Goal: Navigation & Orientation: Find specific page/section

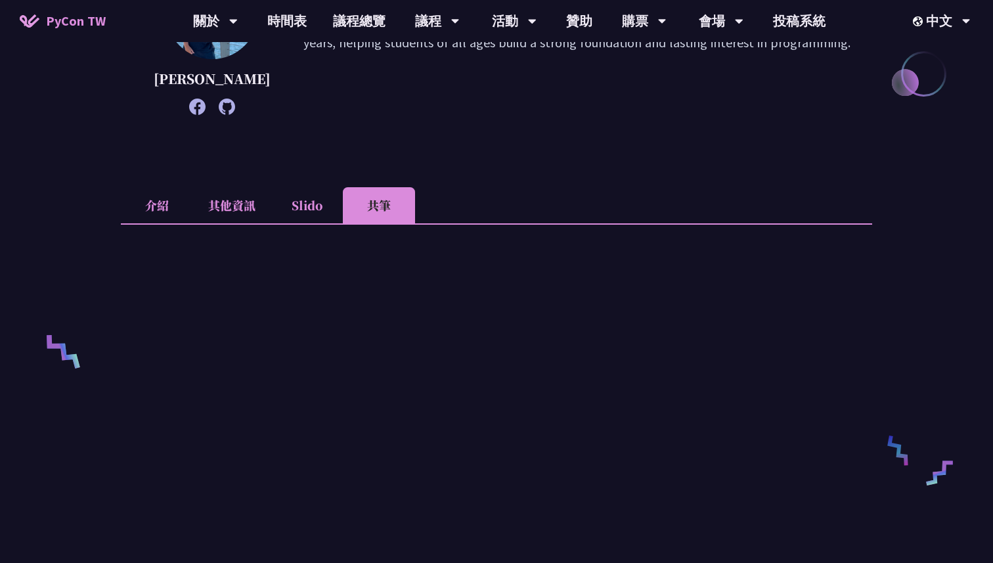
scroll to position [247, 0]
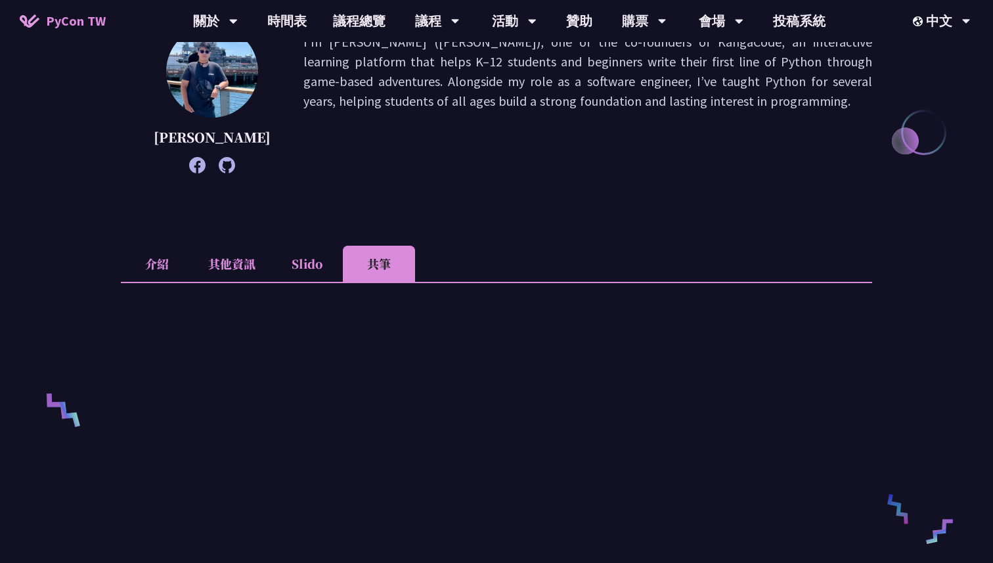
click at [143, 282] on li "介紹" at bounding box center [157, 264] width 72 height 36
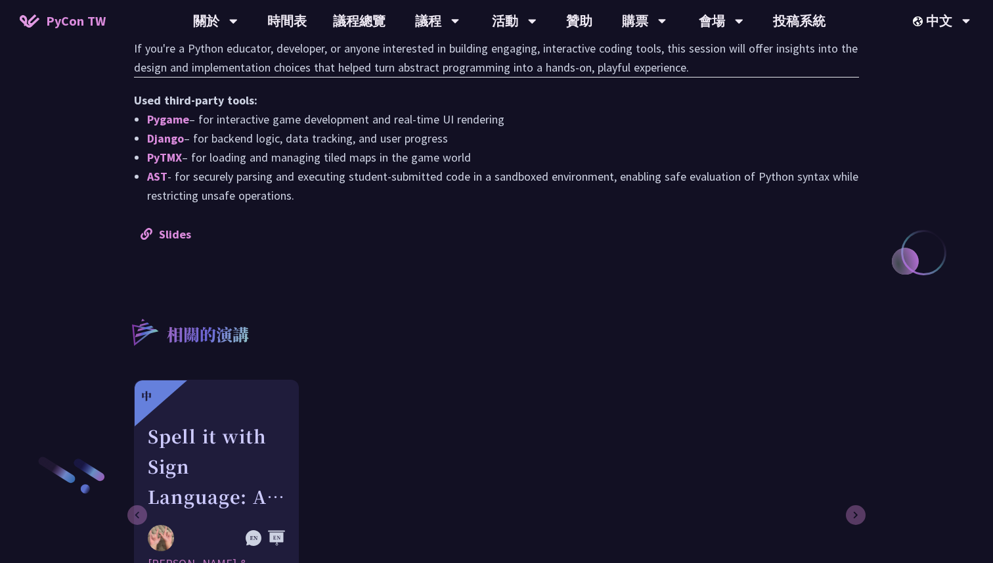
scroll to position [1354, 0]
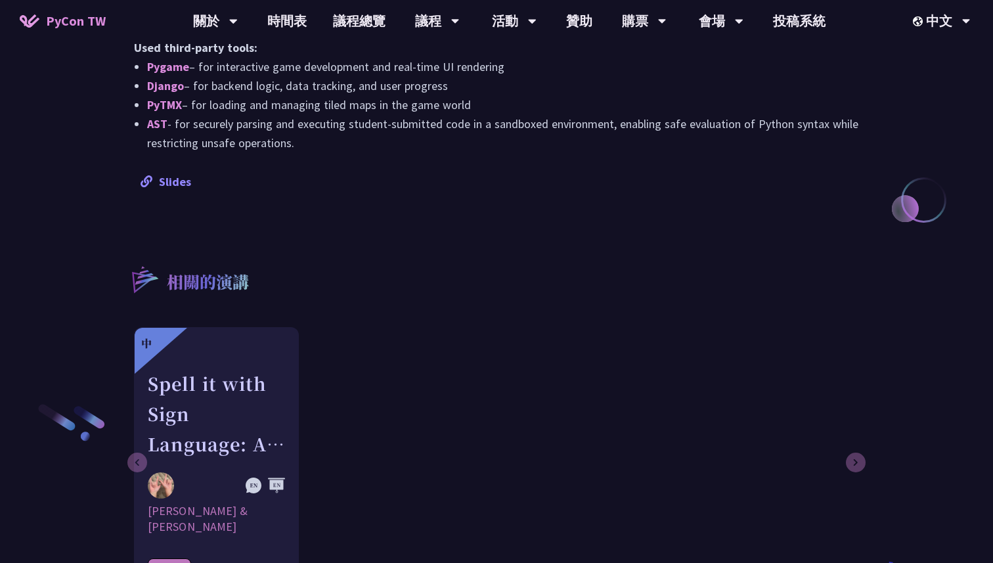
click at [179, 179] on link "Slides" at bounding box center [166, 181] width 51 height 15
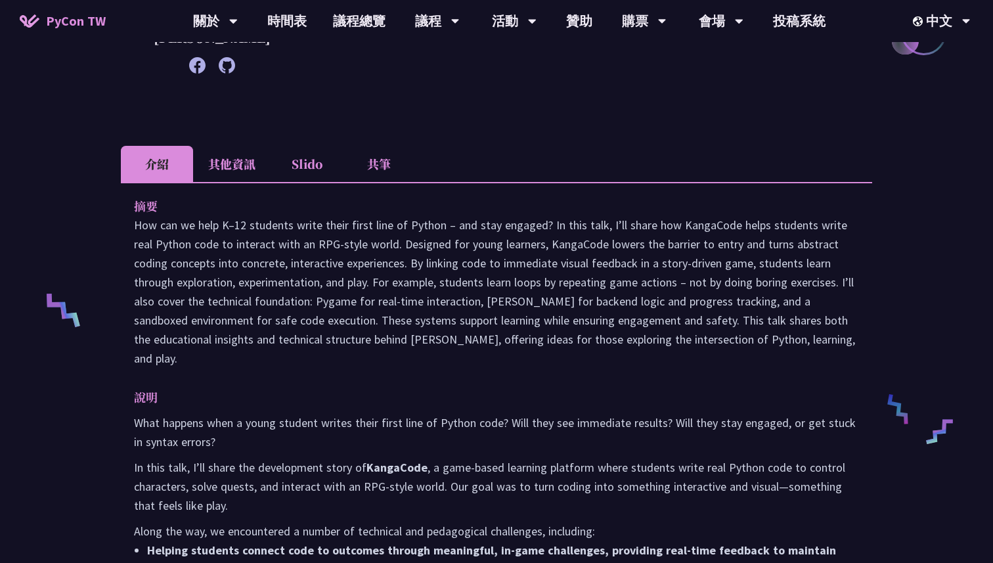
scroll to position [344, 0]
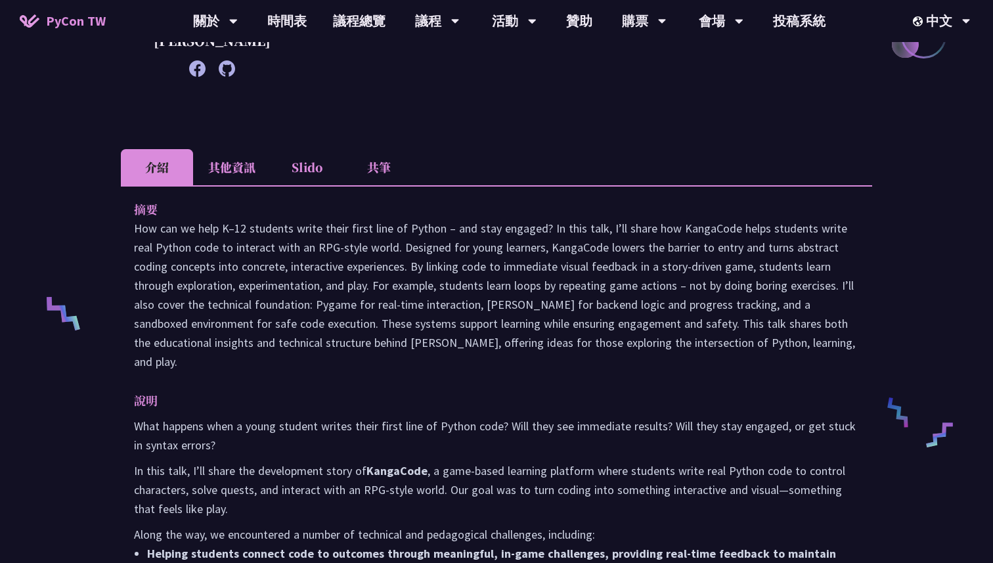
click at [397, 185] on li "共筆" at bounding box center [379, 167] width 72 height 36
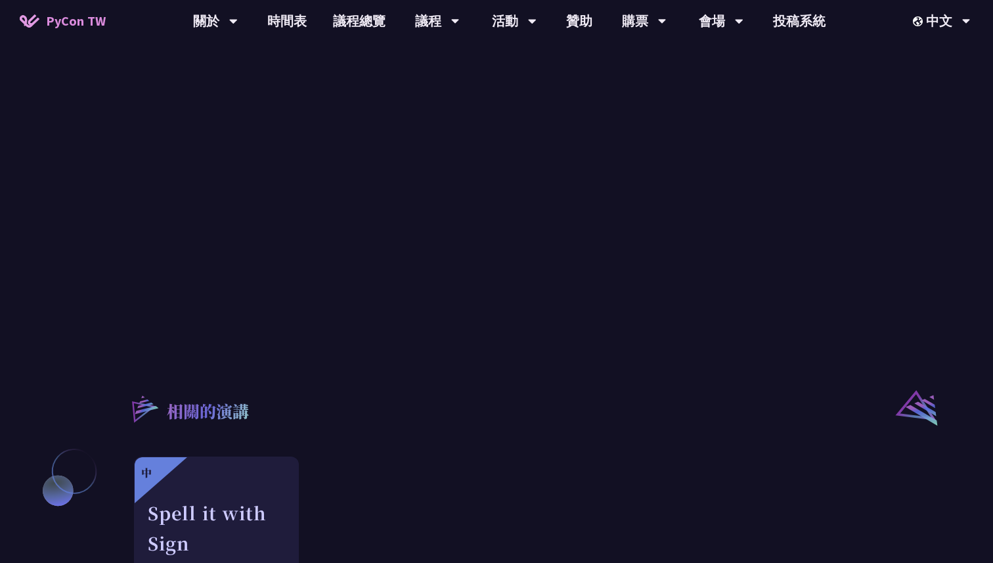
scroll to position [409, 0]
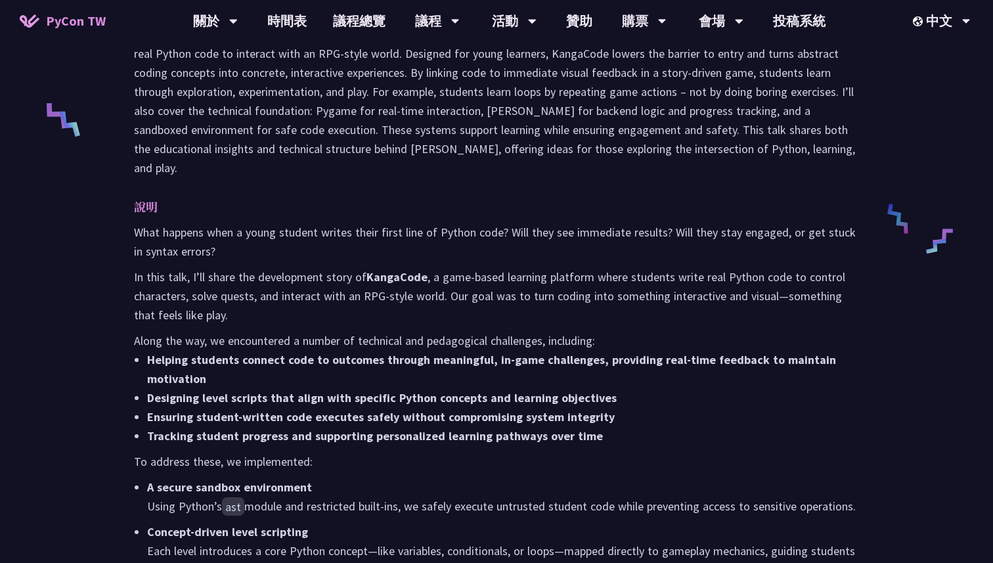
scroll to position [471, 0]
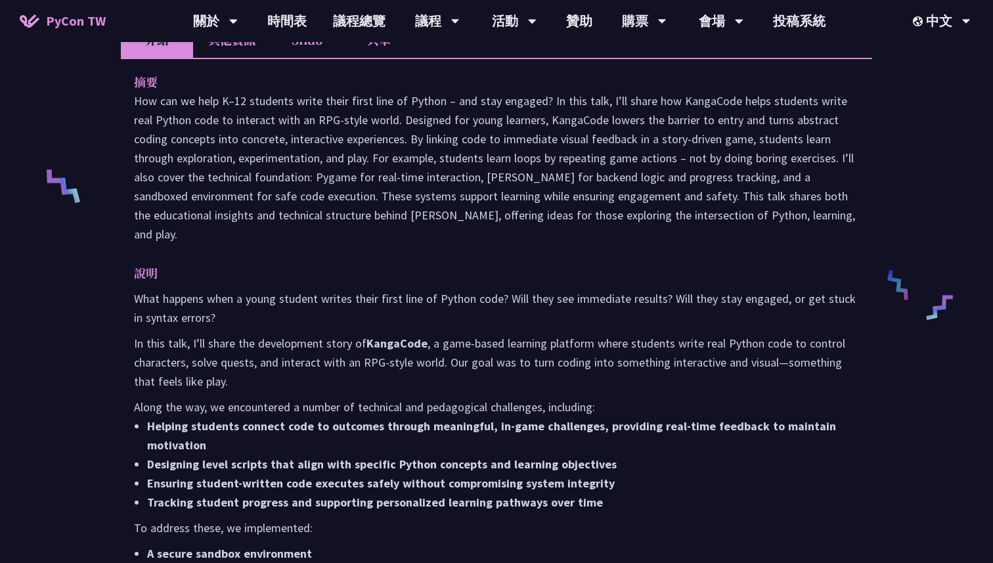
click at [385, 58] on li "共筆" at bounding box center [379, 40] width 72 height 36
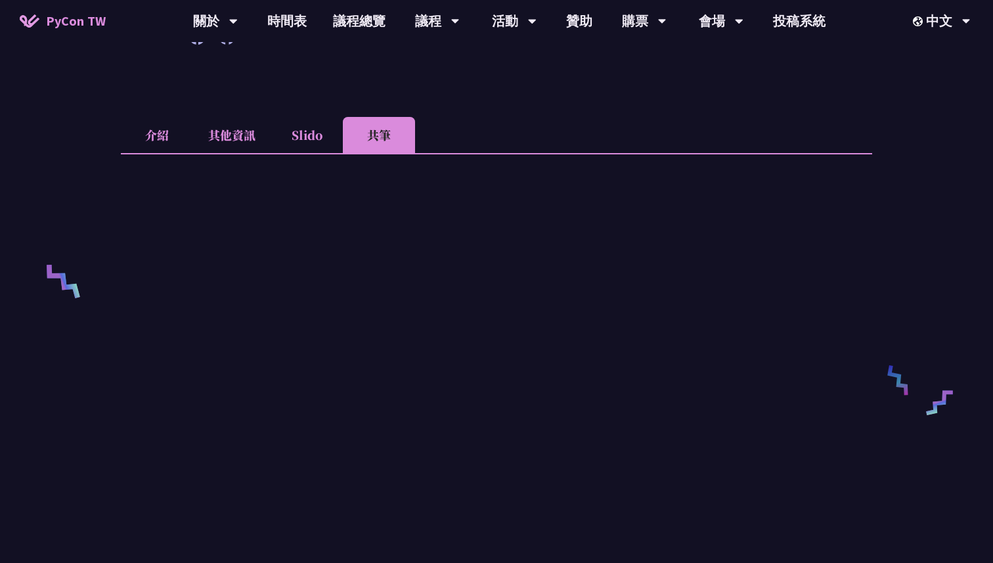
scroll to position [345, 0]
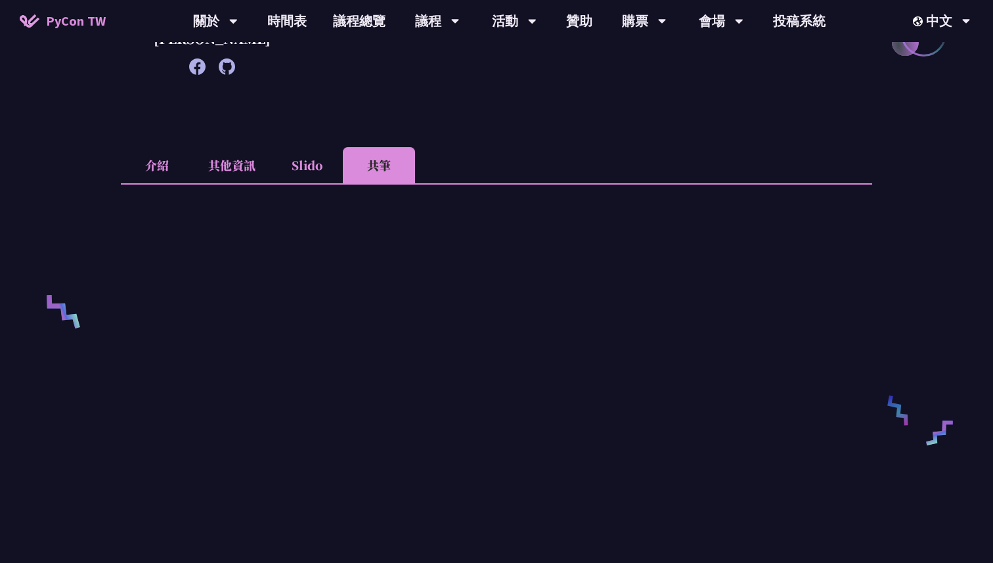
click at [164, 183] on li "介紹" at bounding box center [157, 165] width 72 height 36
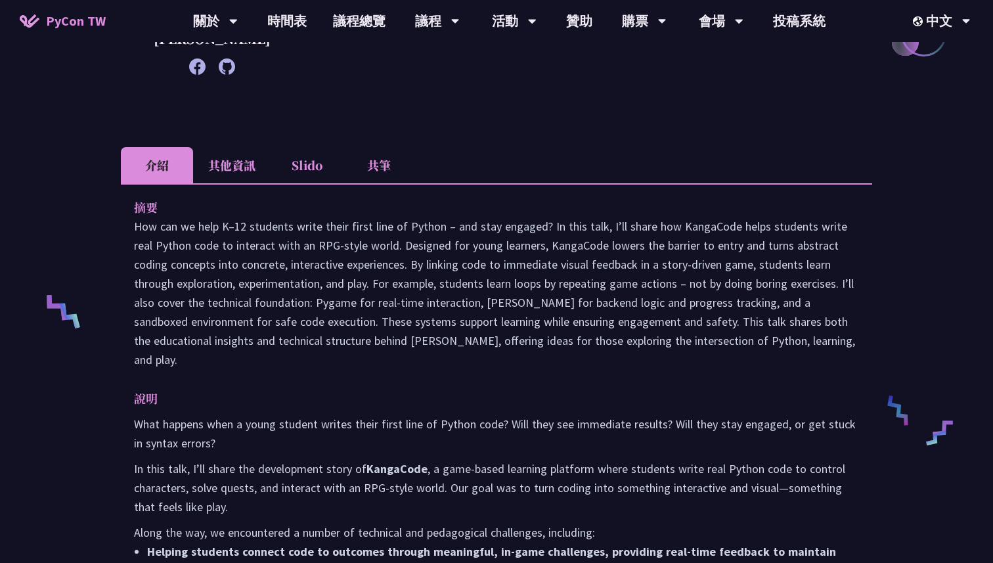
click at [229, 183] on li "其他資訊" at bounding box center [232, 165] width 78 height 36
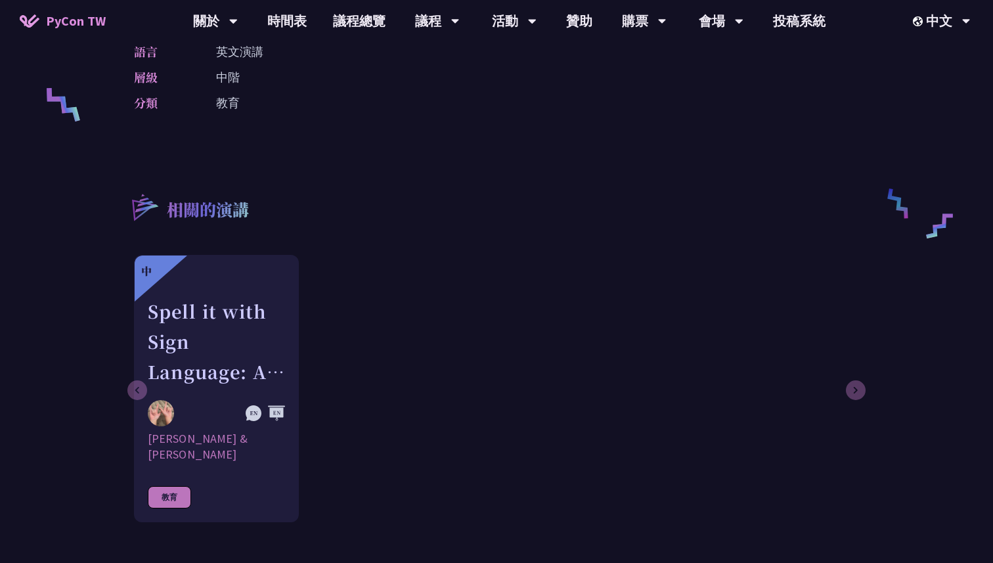
scroll to position [400, 0]
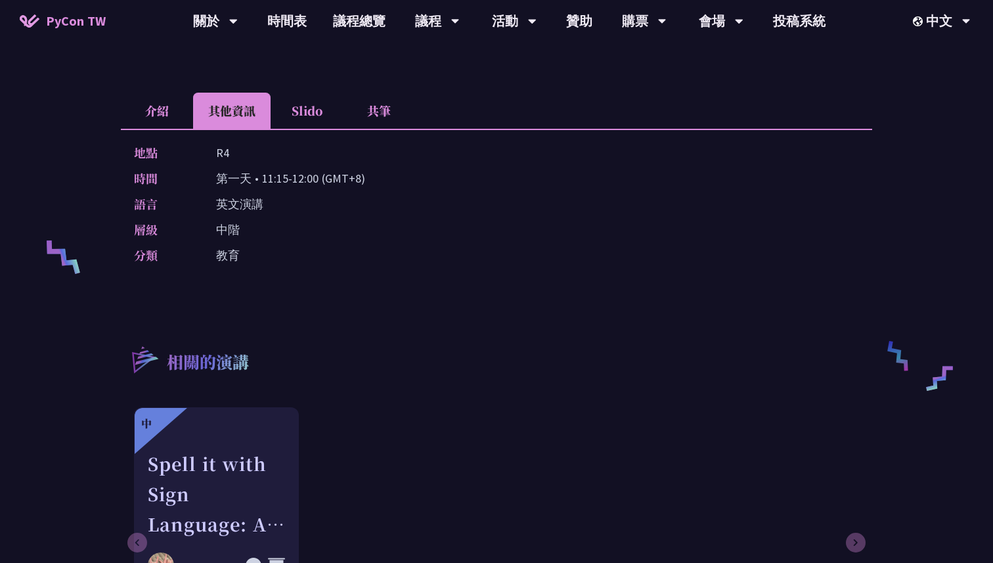
click at [161, 122] on li "介紹" at bounding box center [157, 111] width 72 height 36
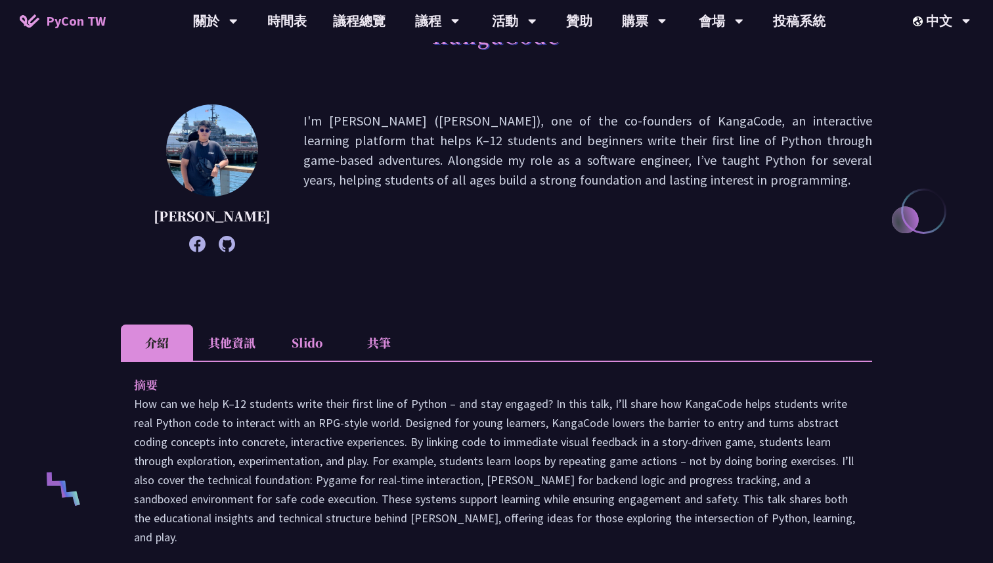
scroll to position [0, 0]
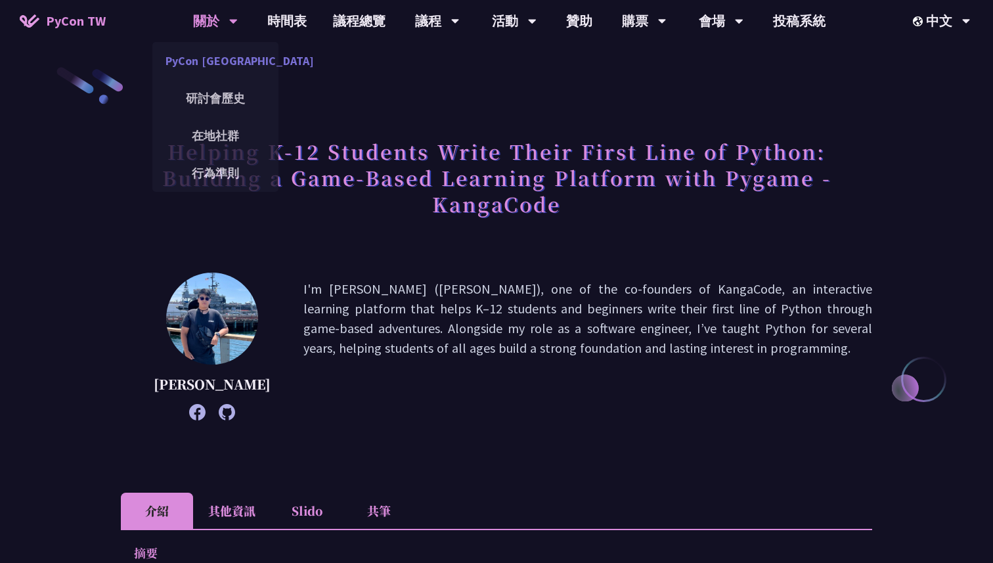
click at [227, 61] on link "PyCon [GEOGRAPHIC_DATA]" at bounding box center [215, 60] width 126 height 31
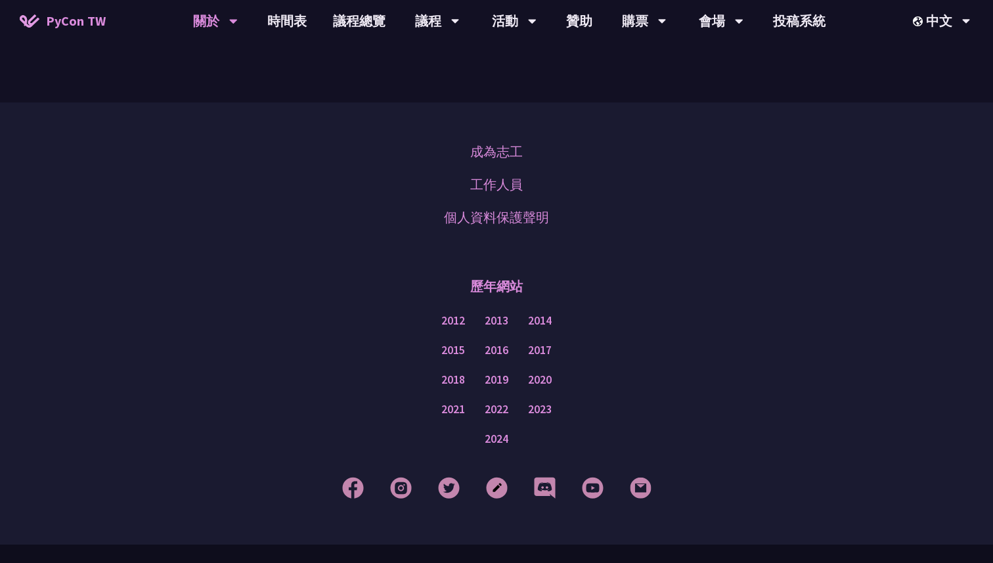
scroll to position [1083, 0]
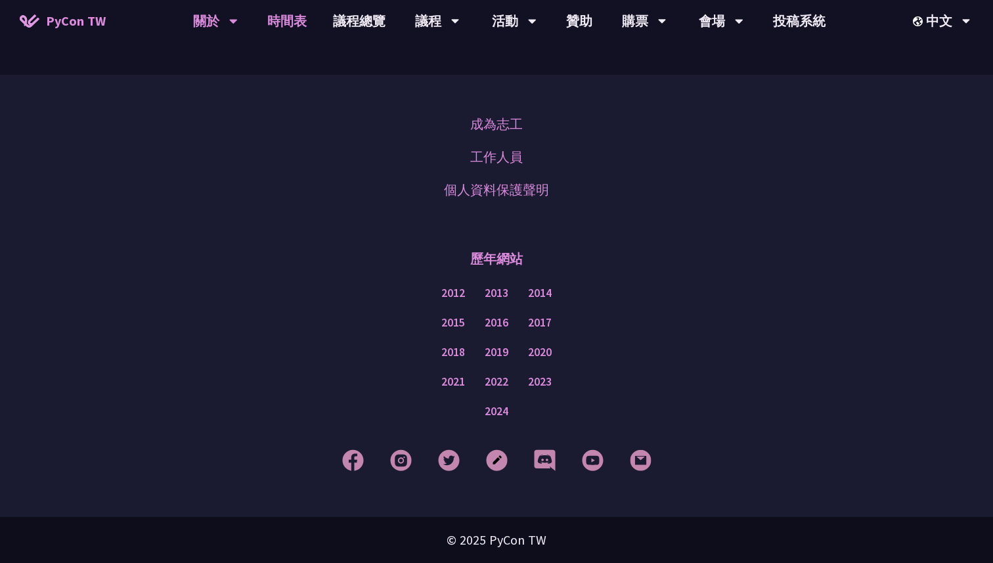
click at [285, 20] on link "時間表" at bounding box center [287, 21] width 66 height 42
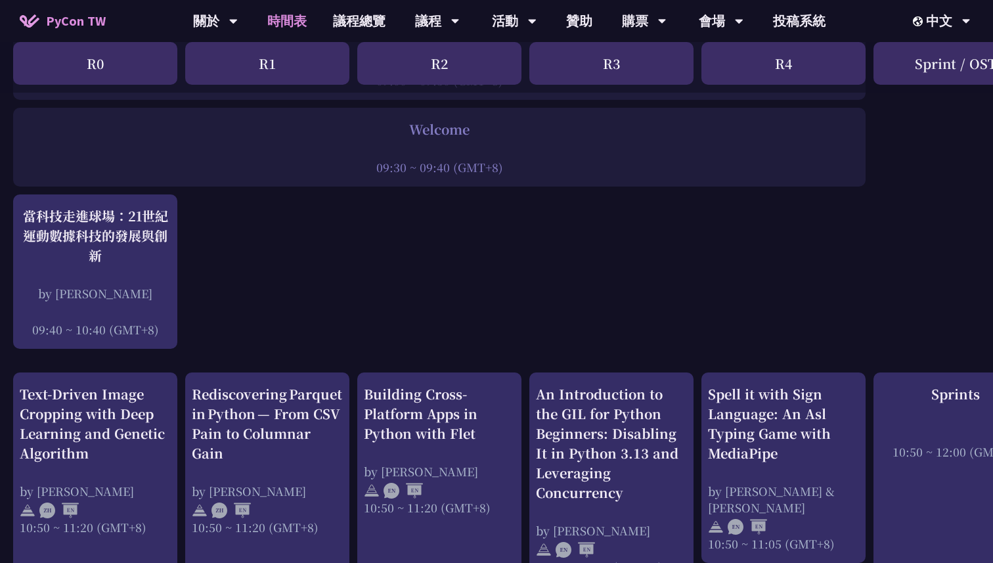
scroll to position [208, 0]
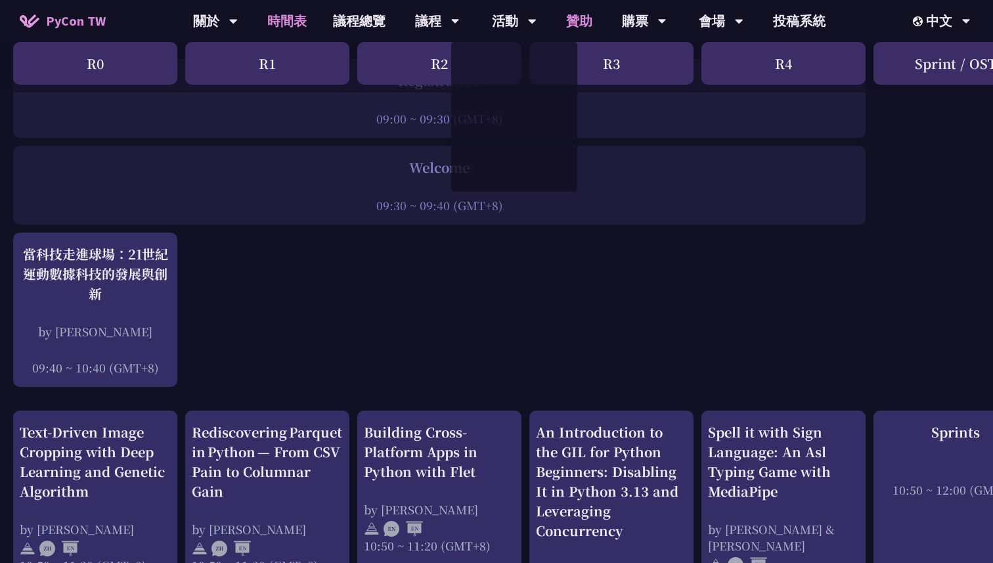
click at [575, 24] on link "贊助" at bounding box center [579, 21] width 53 height 42
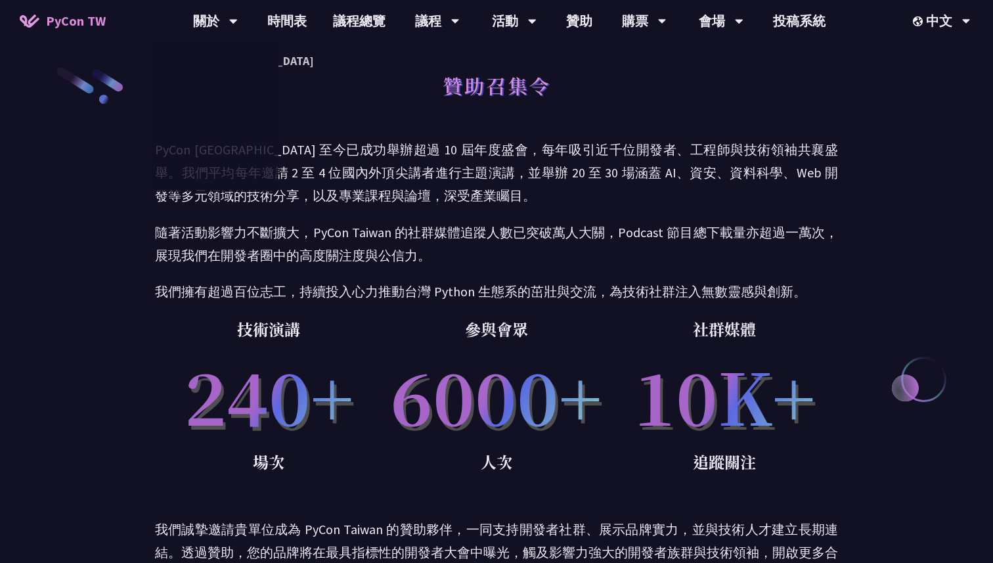
click at [100, 25] on span "PyCon TW" at bounding box center [76, 21] width 60 height 20
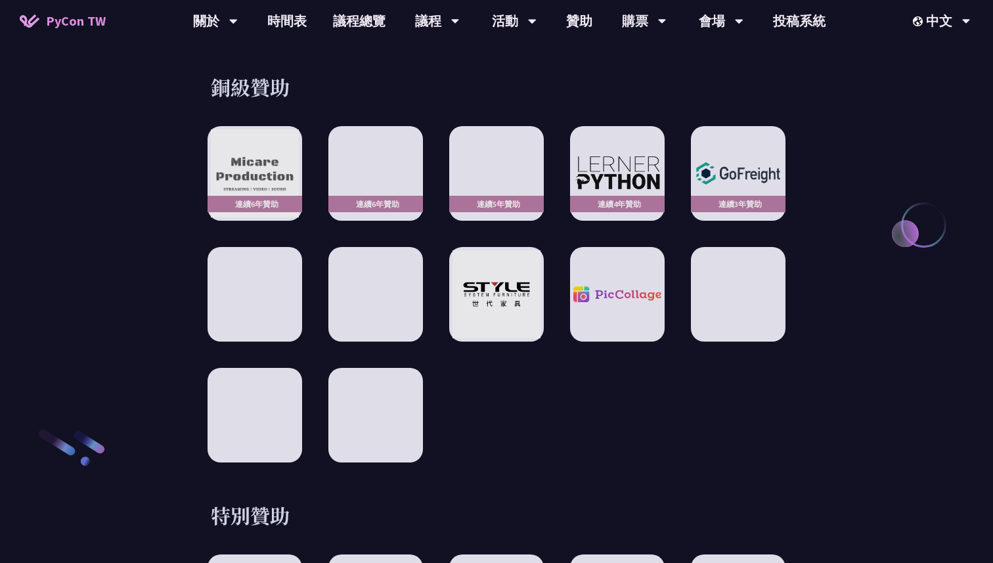
scroll to position [1840, 0]
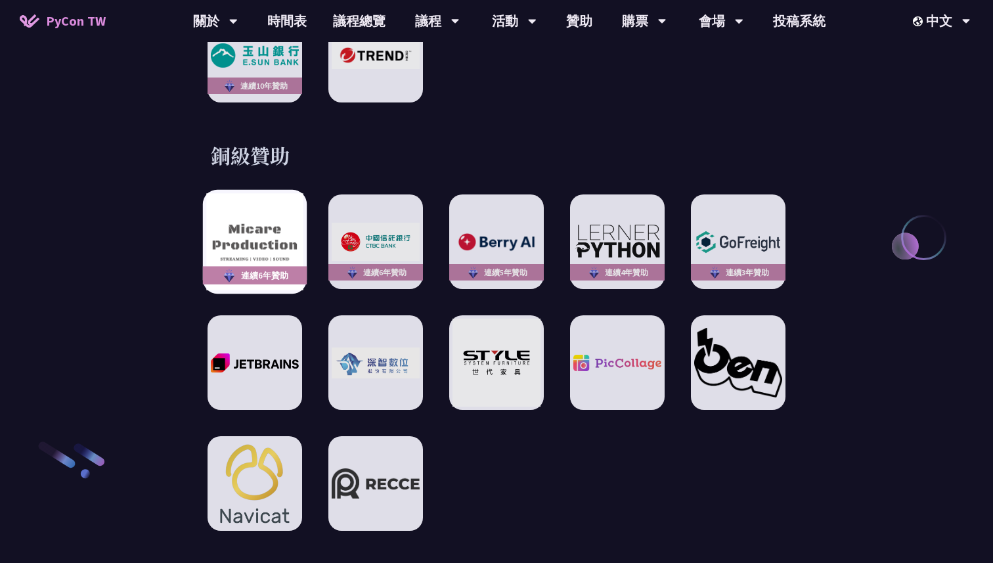
click at [269, 213] on img at bounding box center [254, 242] width 97 height 97
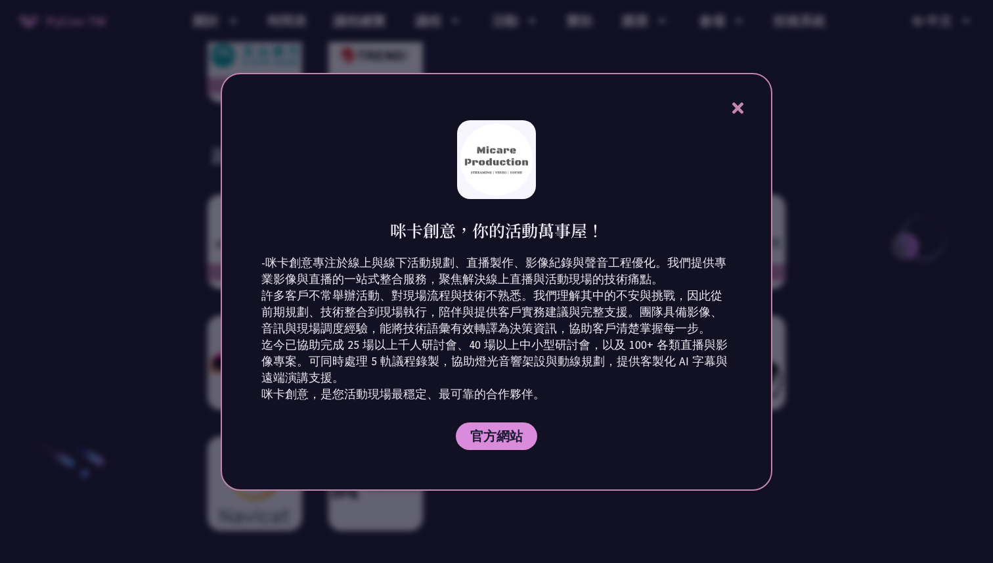
click at [106, 248] on div at bounding box center [496, 281] width 993 height 563
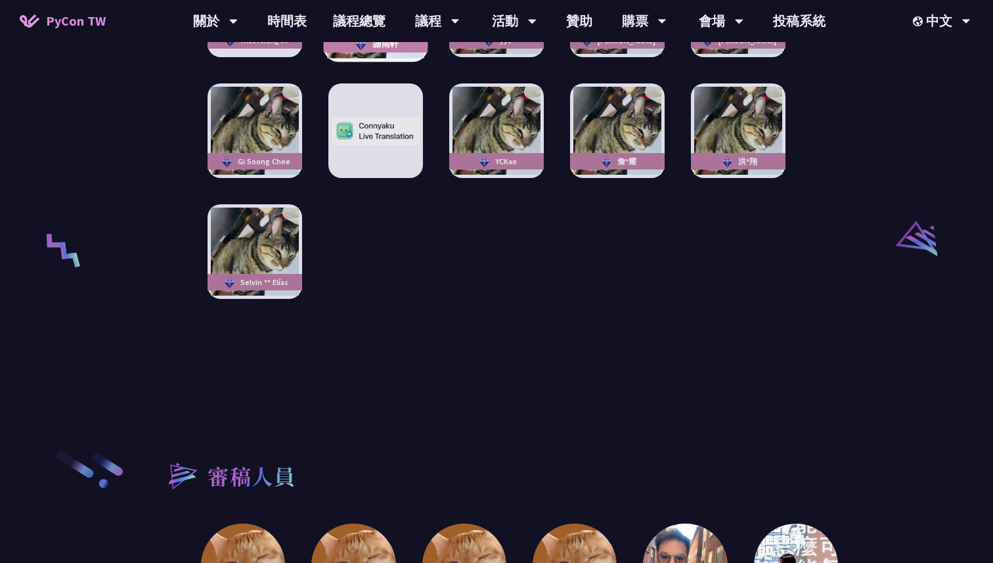
scroll to position [2752, 0]
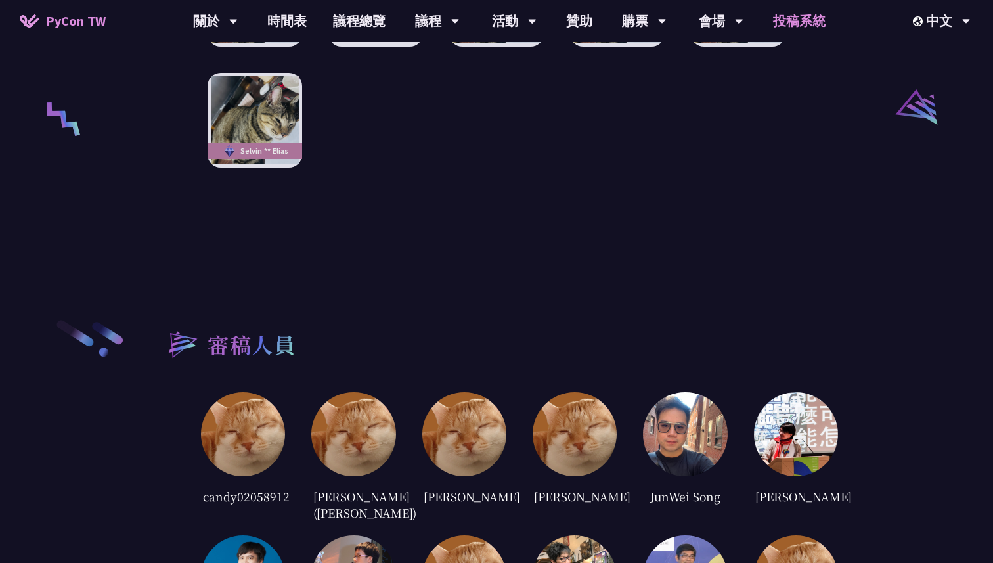
click at [819, 20] on link "投稿系統" at bounding box center [799, 21] width 79 height 42
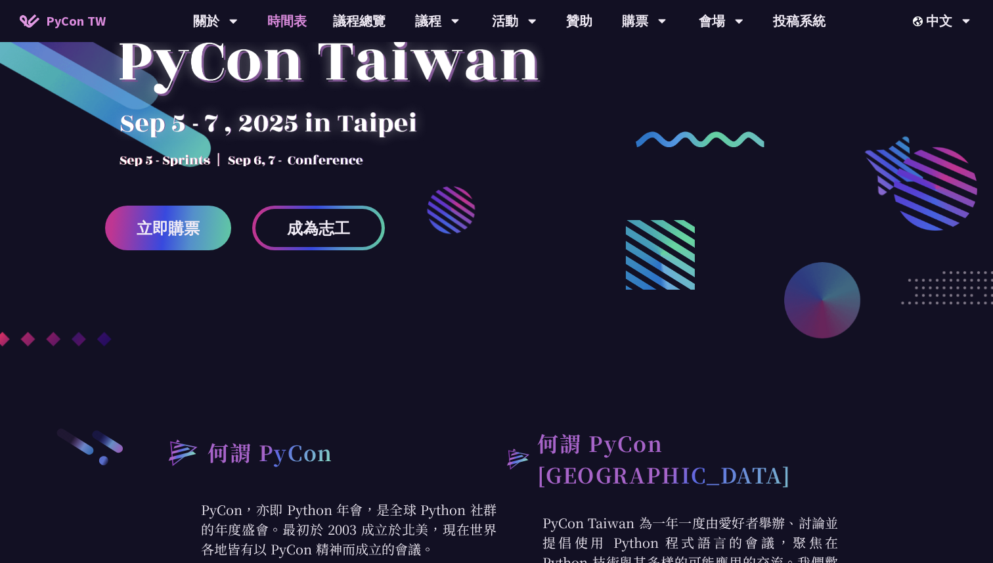
scroll to position [0, 0]
